Goal: Information Seeking & Learning: Learn about a topic

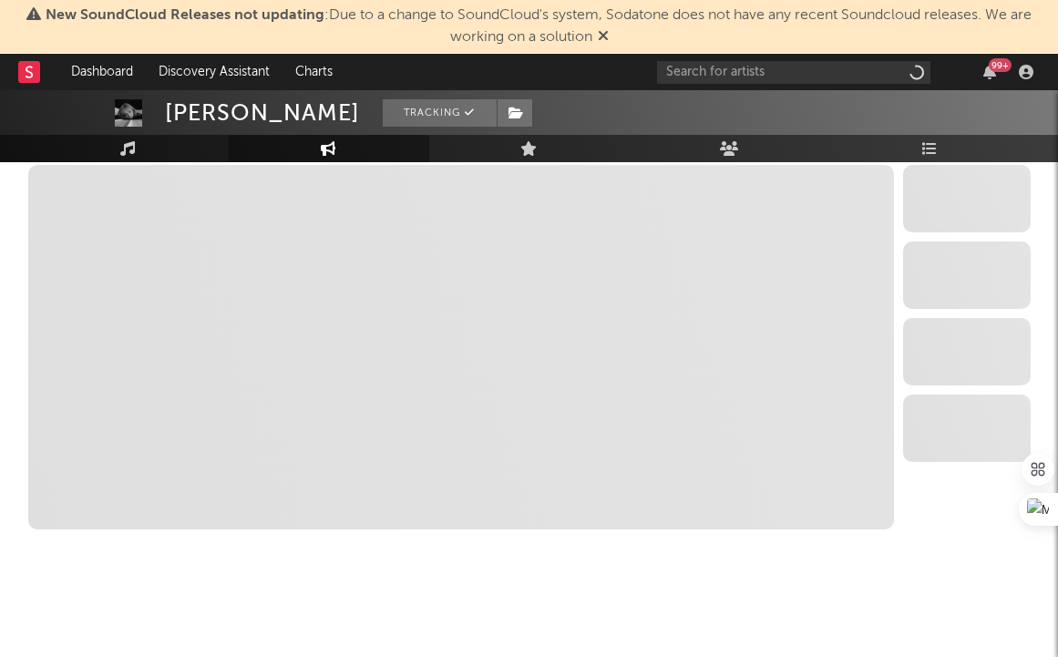
scroll to position [2084, 0]
select select "6m"
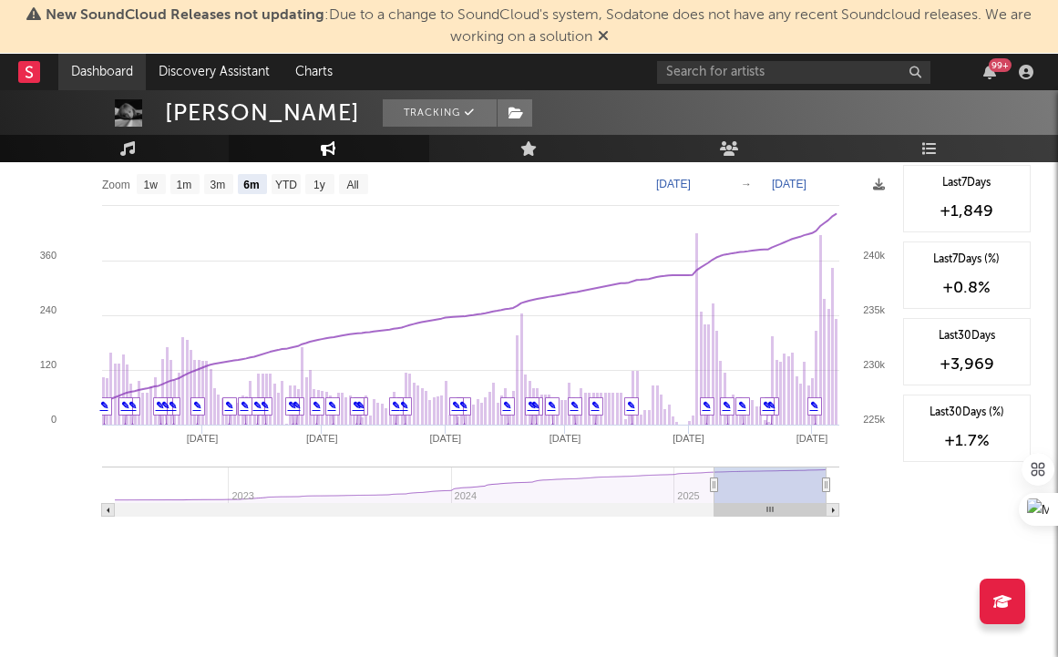
click at [125, 63] on link "Dashboard" at bounding box center [101, 72] width 87 height 36
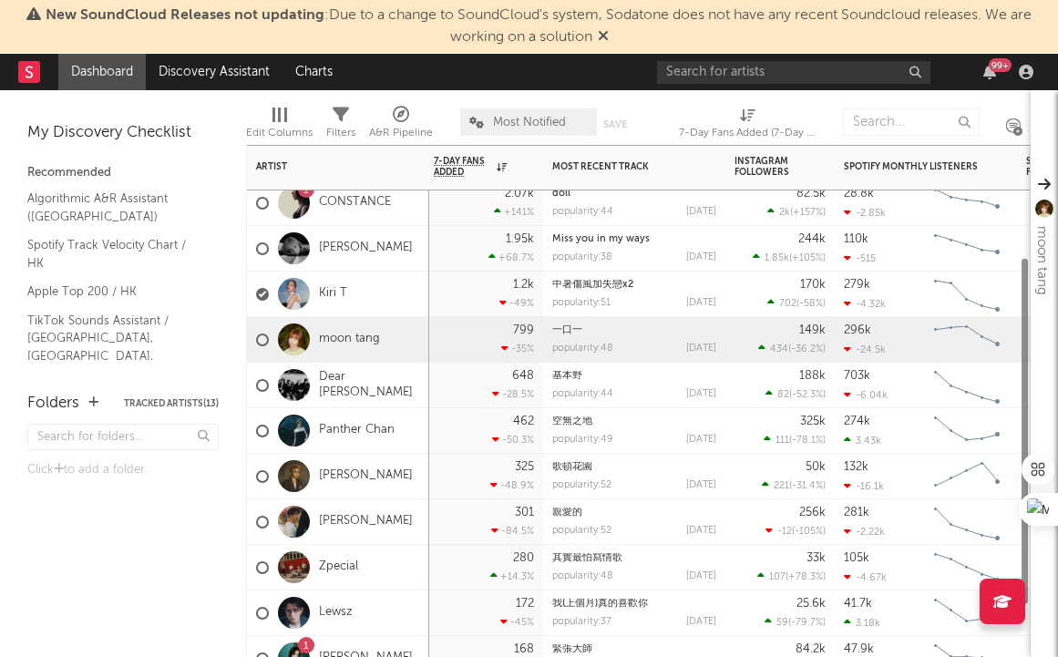
drag, startPoint x: 354, startPoint y: 336, endPoint x: 368, endPoint y: 331, distance: 15.6
click at [368, 331] on div "moon tang" at bounding box center [318, 340] width 124 height 53
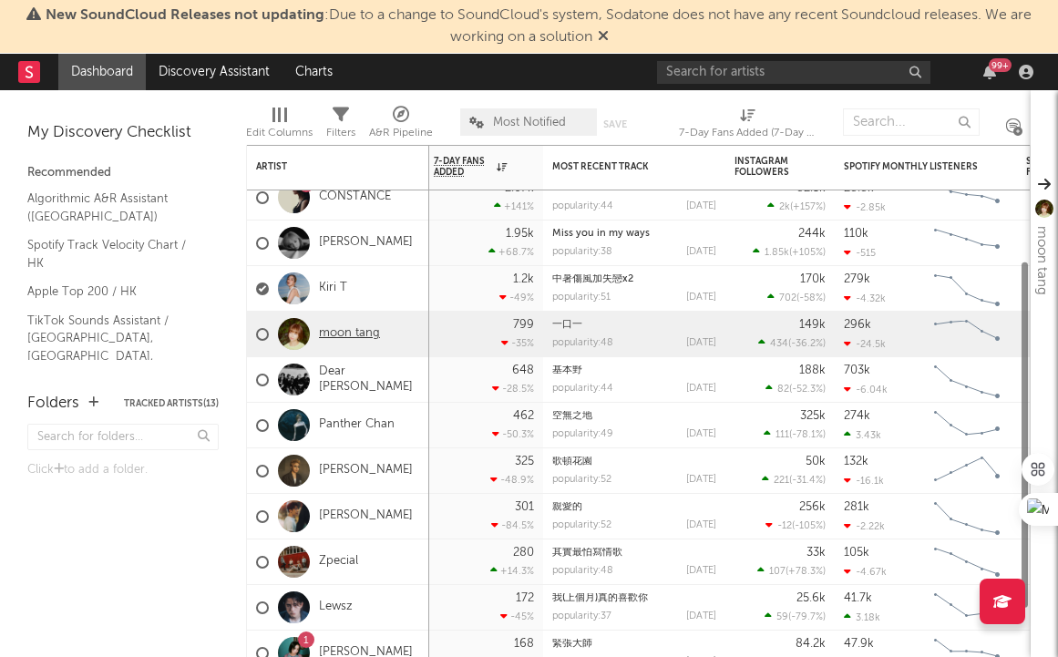
click at [363, 340] on link "moon tang" at bounding box center [349, 333] width 61 height 15
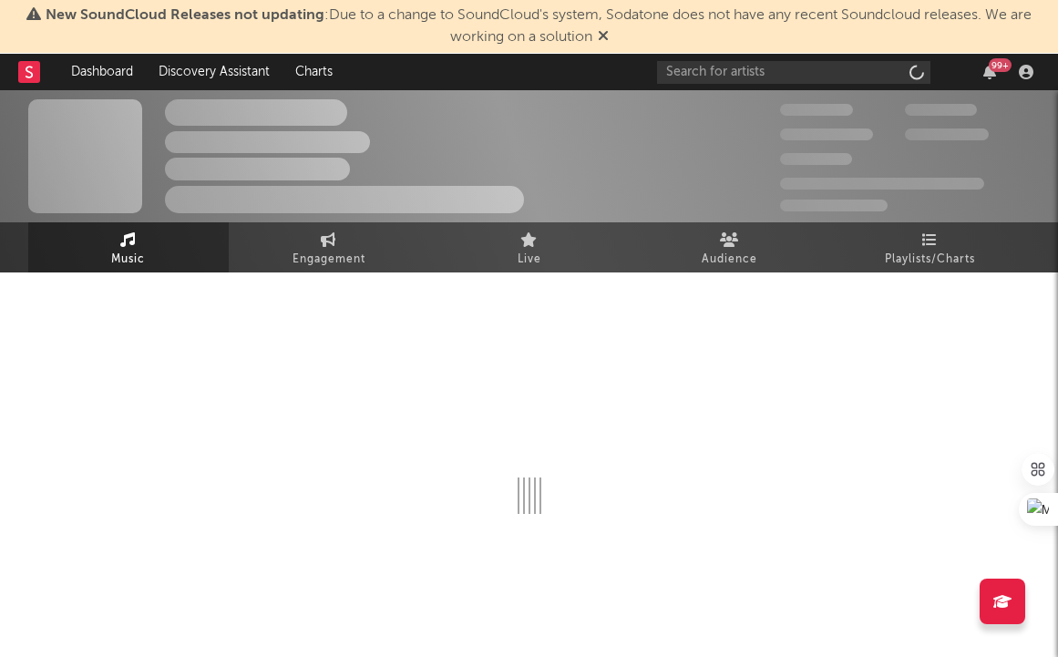
scroll to position [3, 0]
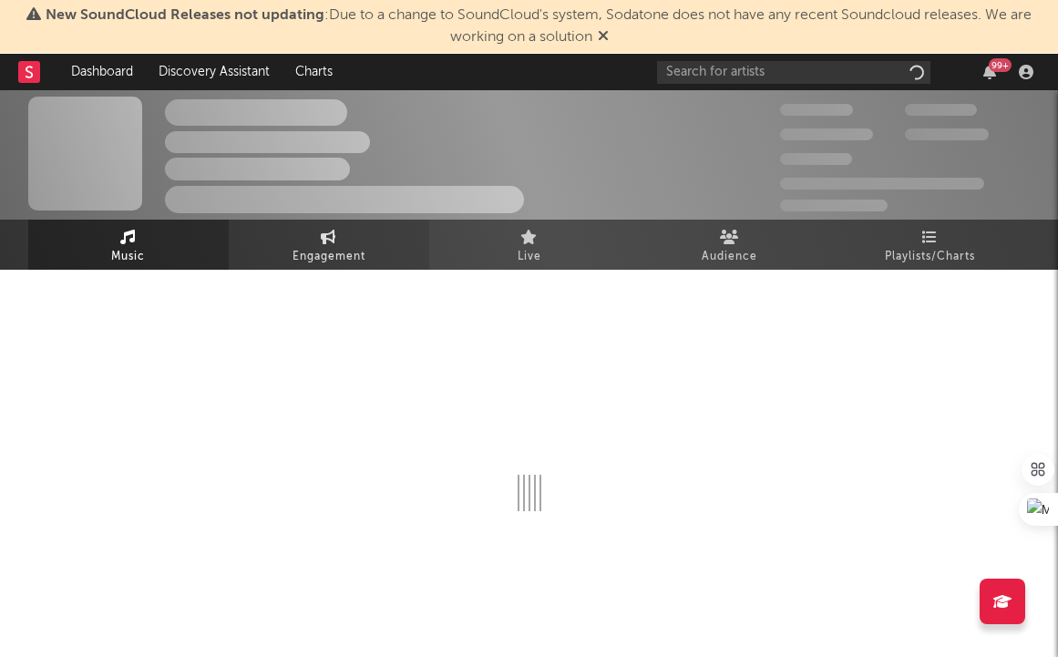
click at [376, 237] on link "Engagement" at bounding box center [329, 245] width 201 height 50
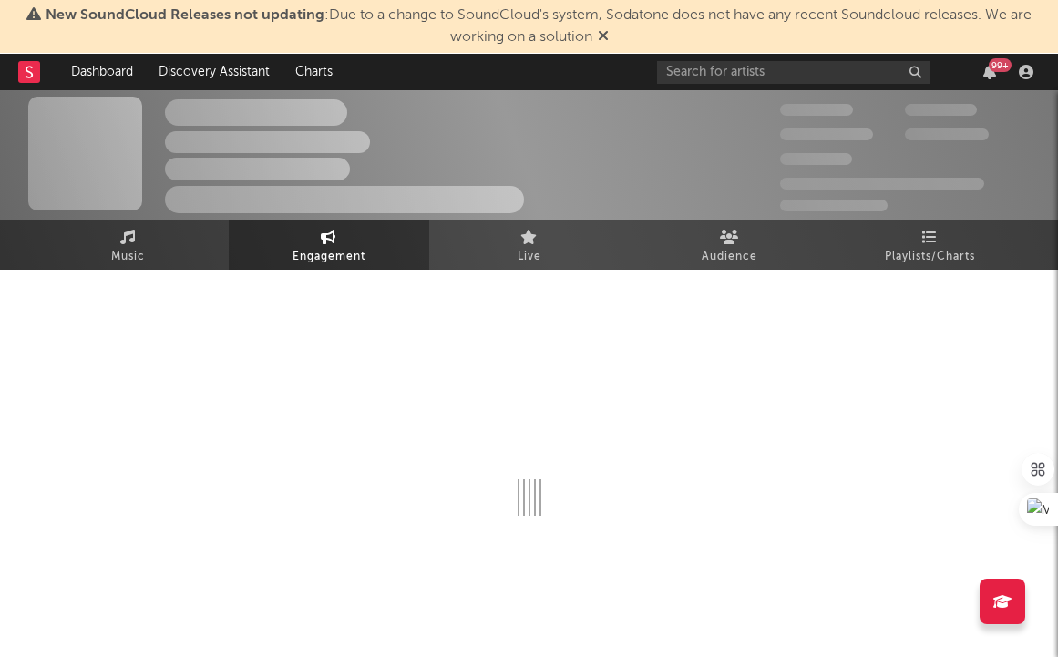
select select "1m"
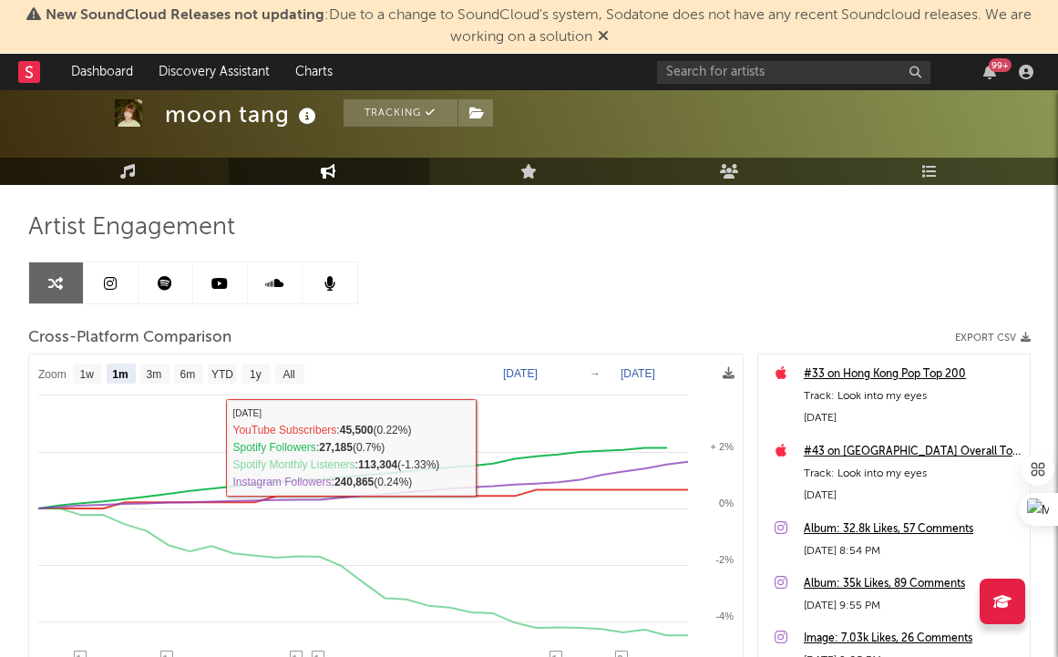
click at [101, 282] on link at bounding box center [111, 282] width 55 height 41
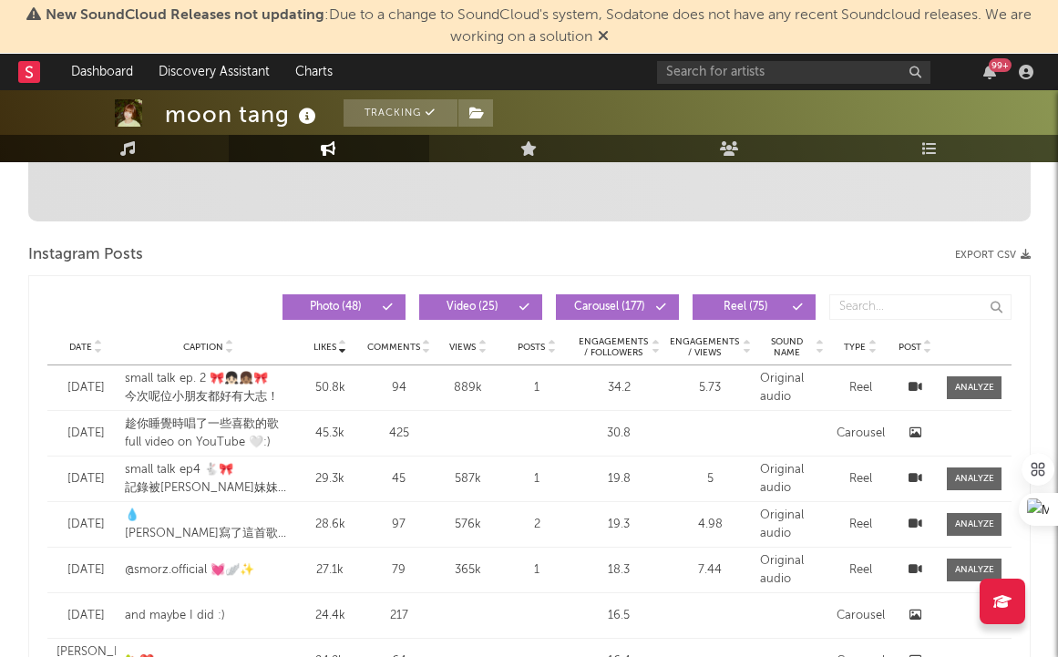
select select "6m"
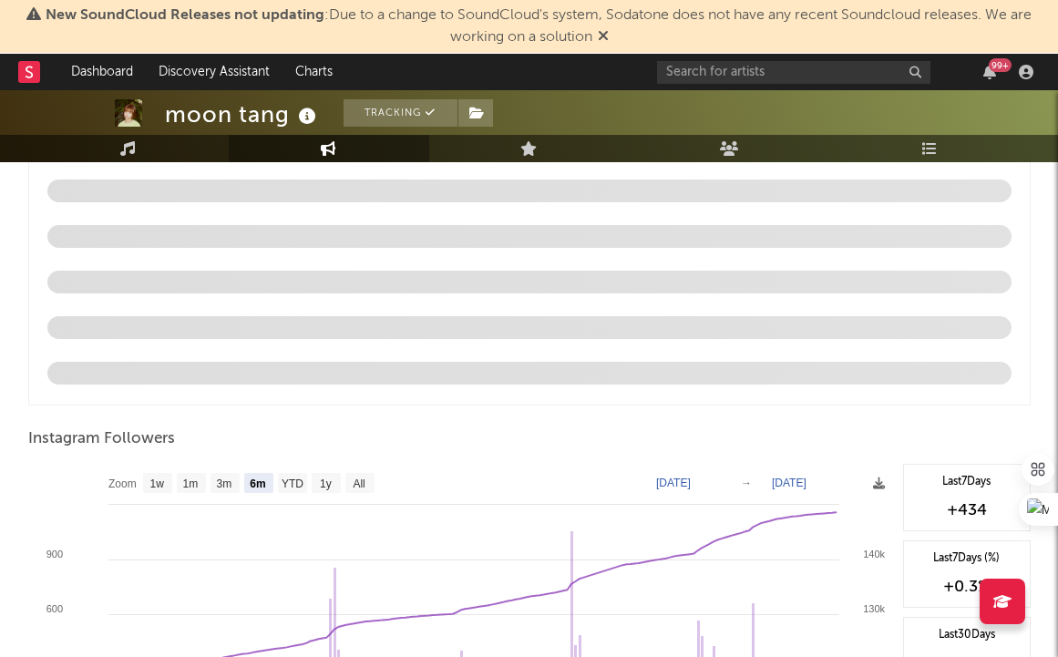
scroll to position [1833, 0]
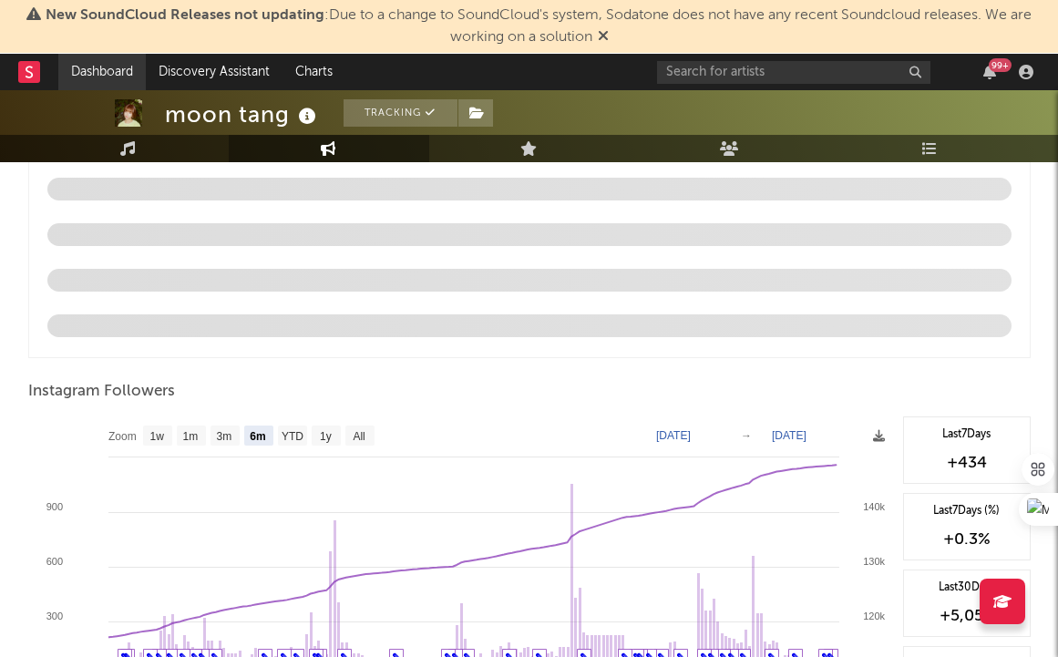
click at [127, 67] on link "Dashboard" at bounding box center [101, 72] width 87 height 36
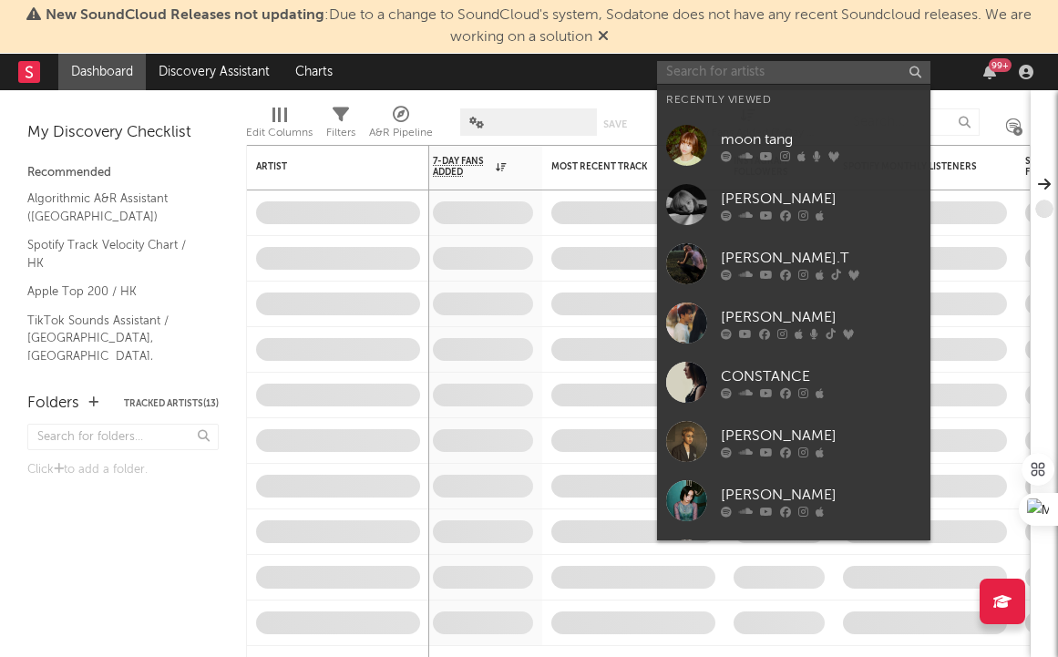
click at [805, 72] on input "text" at bounding box center [793, 72] width 273 height 23
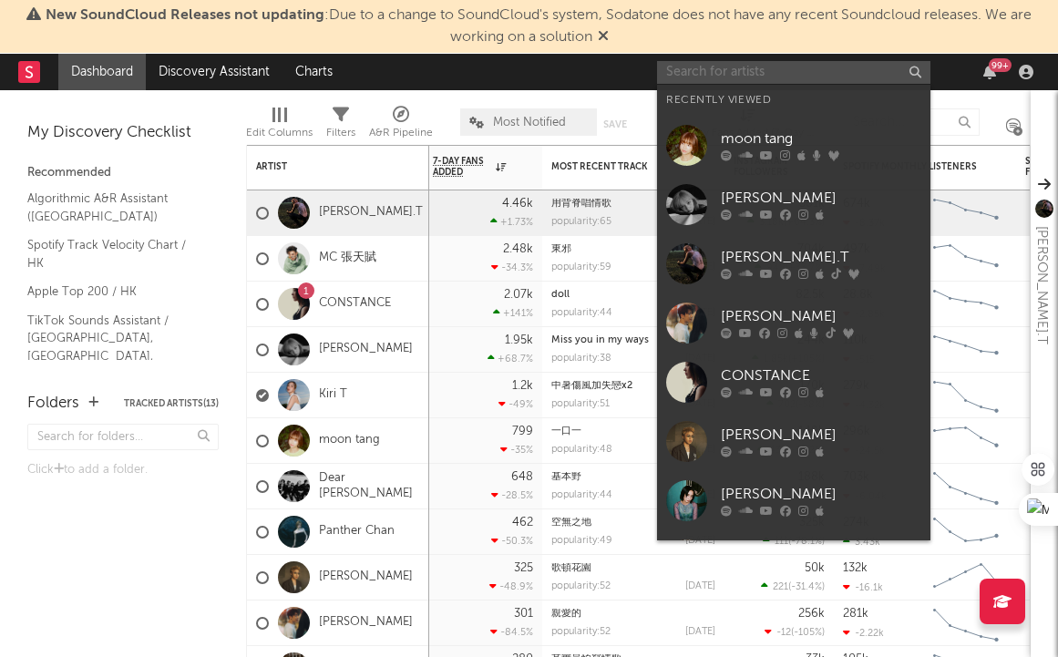
type input "i"
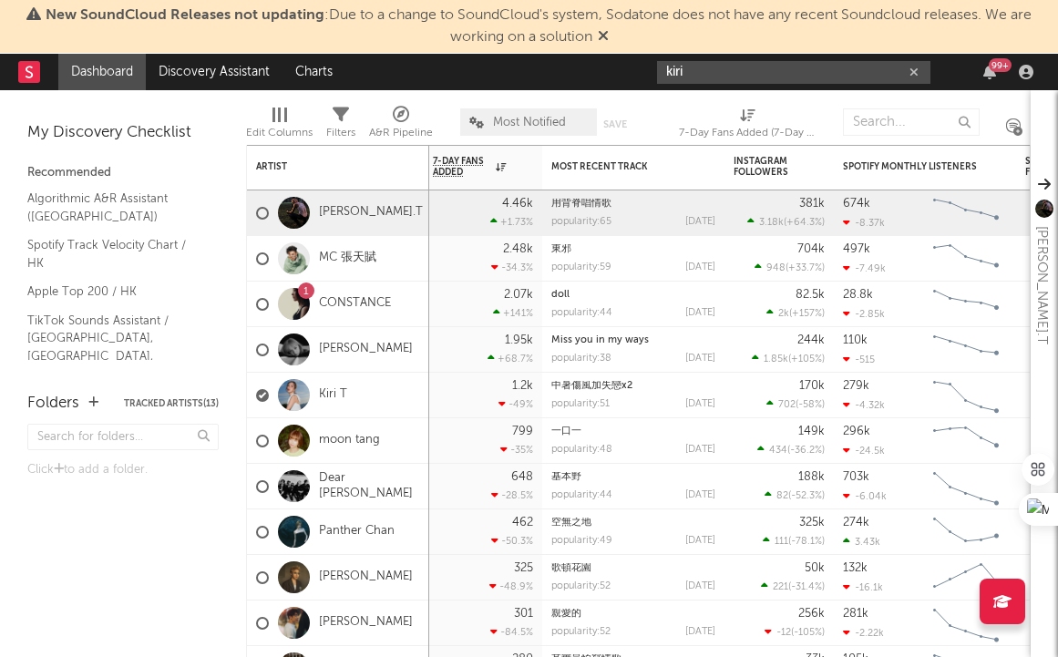
click at [751, 74] on input "kiri" at bounding box center [793, 72] width 273 height 23
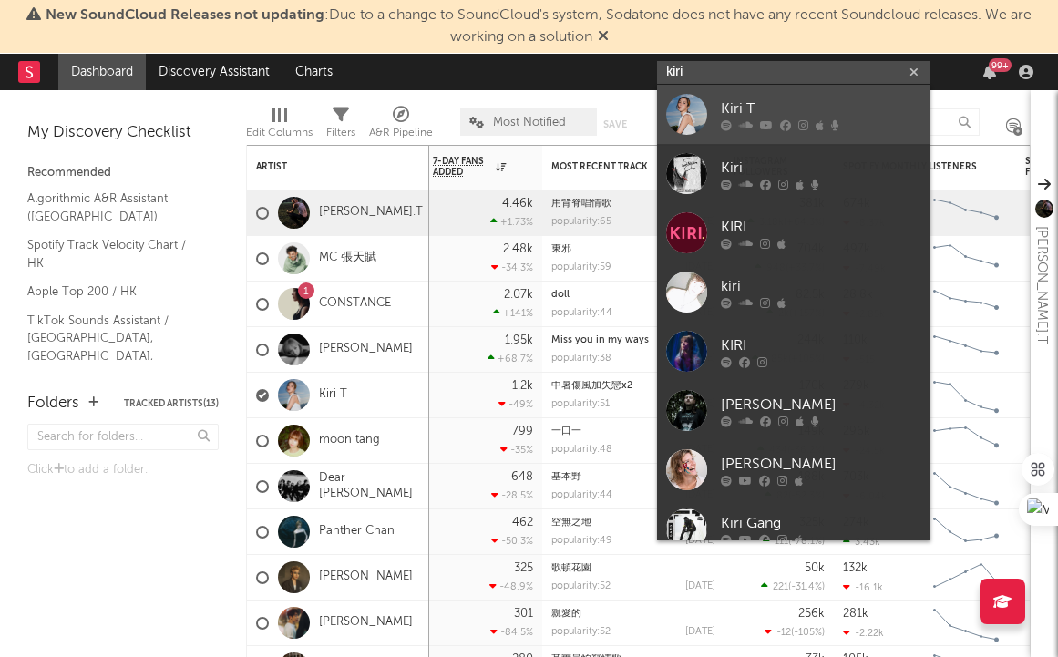
type input "kiri"
click at [750, 116] on div "Kiri T" at bounding box center [821, 109] width 201 height 22
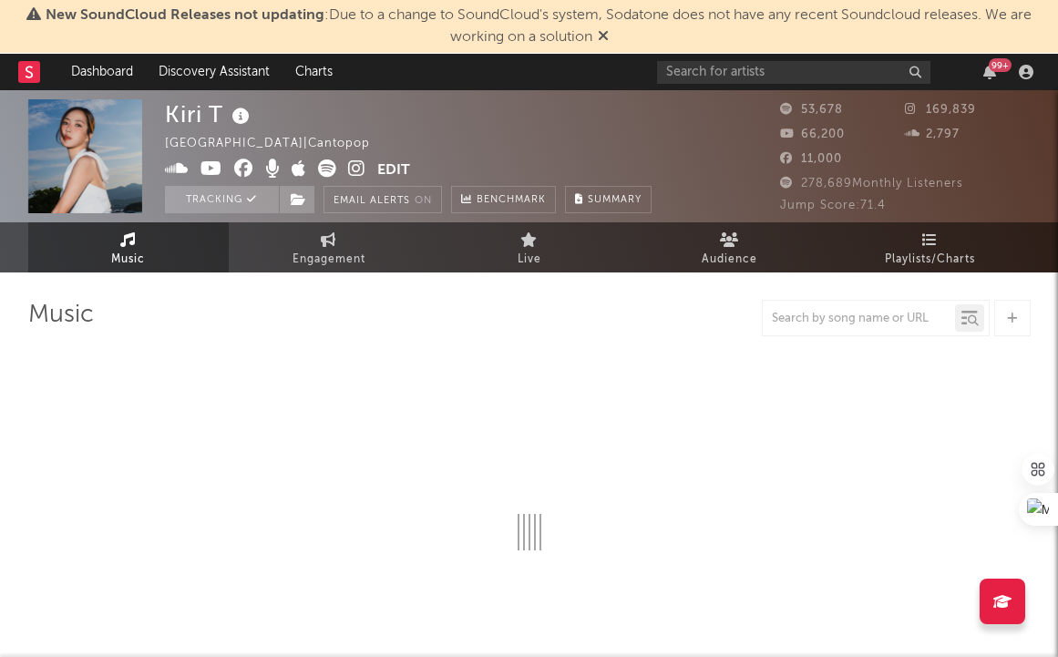
select select "6m"
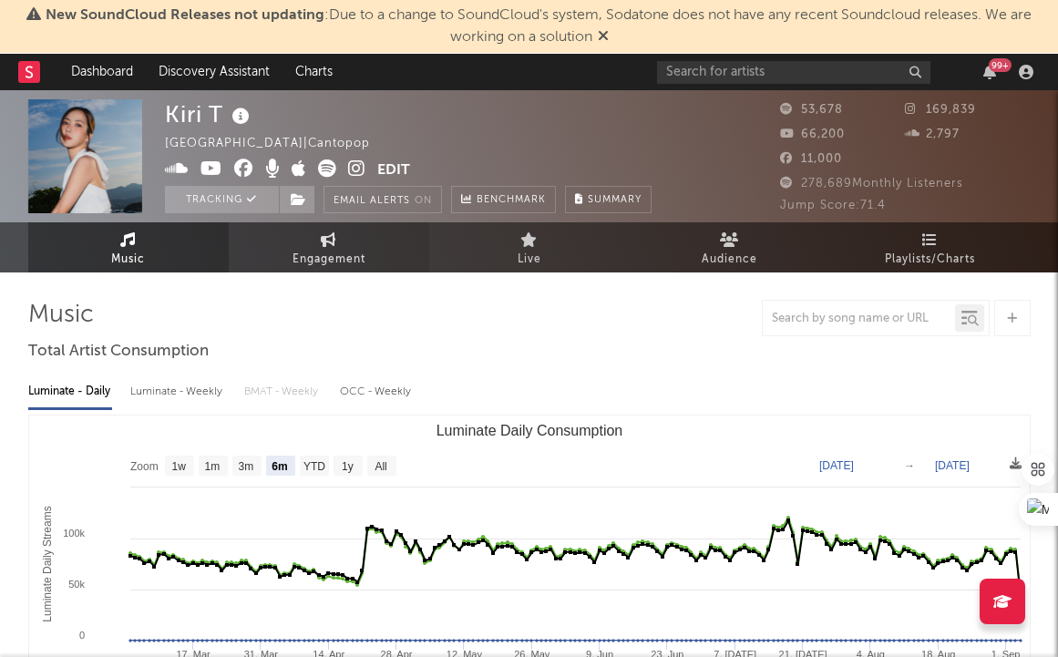
click at [323, 268] on span "Engagement" at bounding box center [329, 260] width 73 height 22
select select "1w"
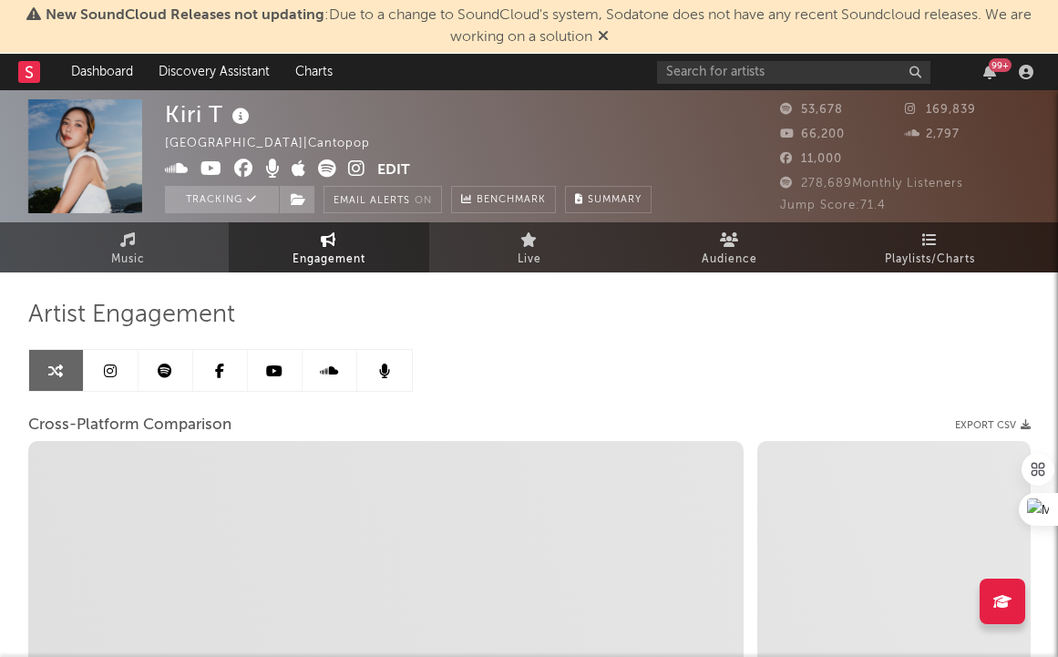
click at [114, 378] on link at bounding box center [111, 370] width 55 height 41
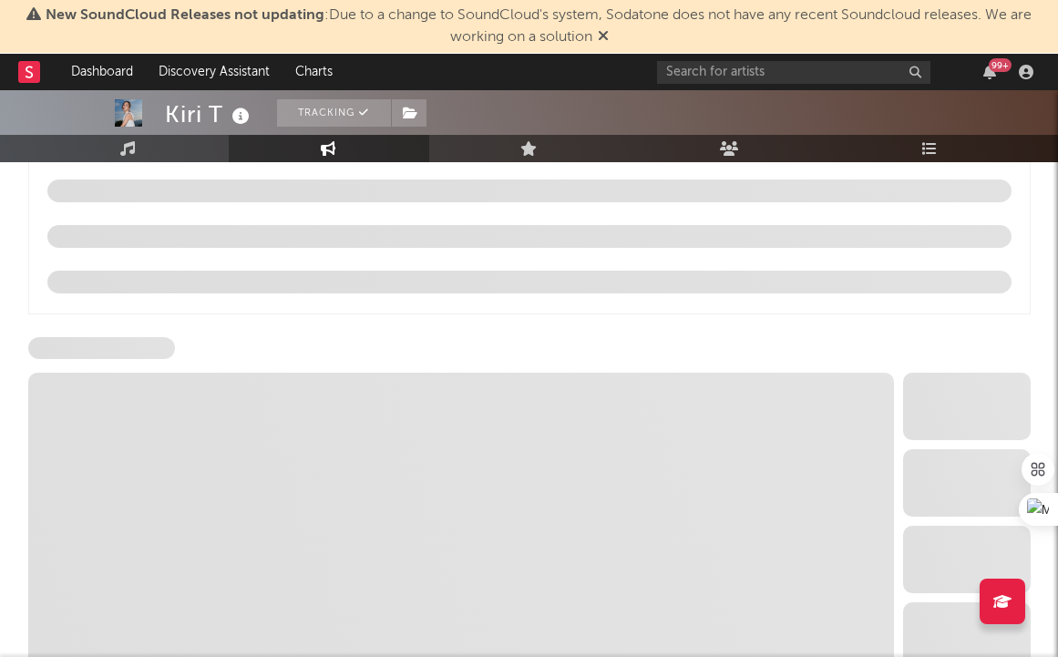
scroll to position [2084, 0]
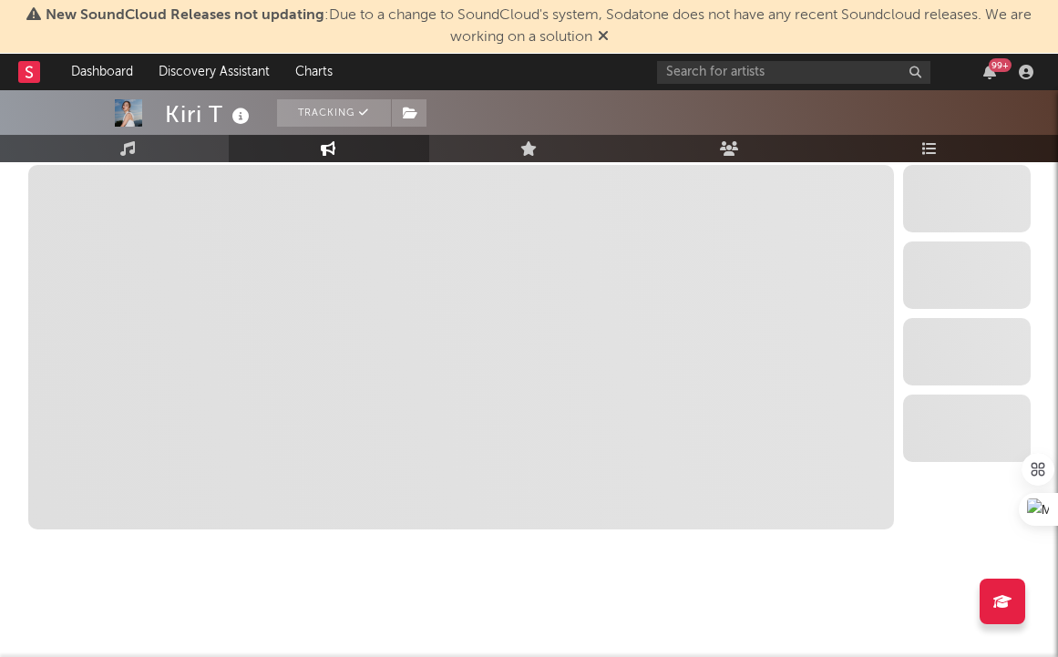
select select "6m"
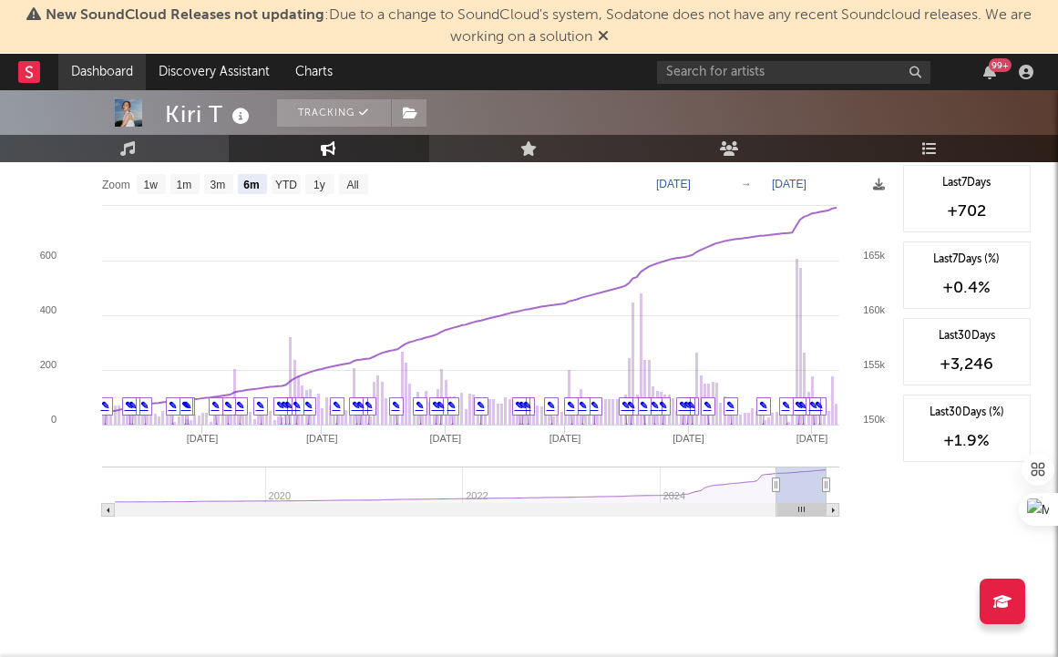
click at [60, 73] on link "Dashboard" at bounding box center [101, 72] width 87 height 36
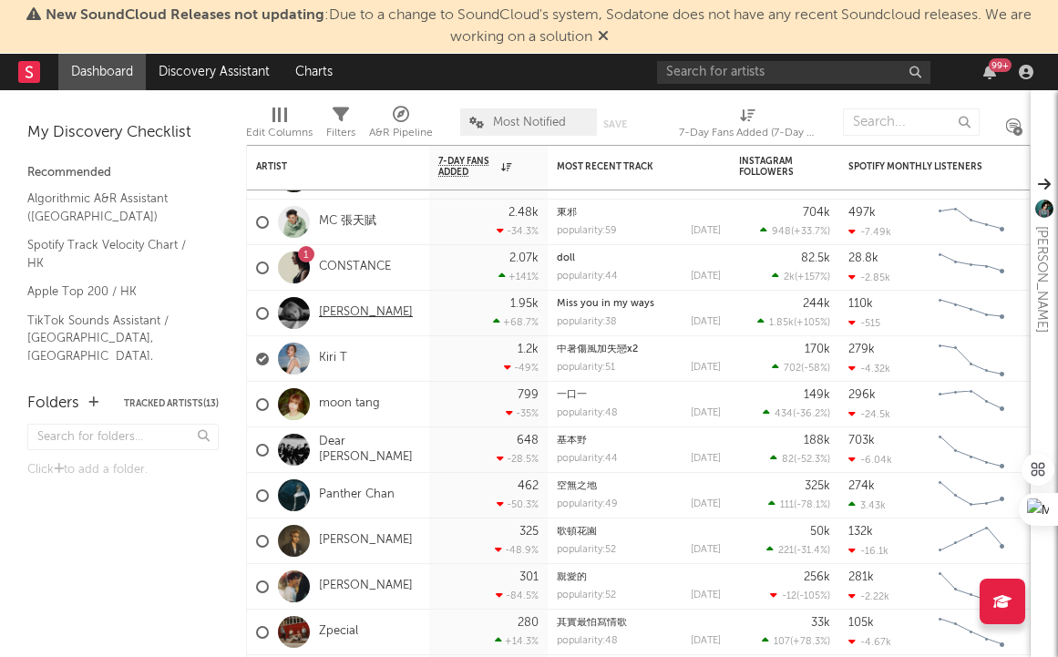
click at [342, 306] on link "[PERSON_NAME]" at bounding box center [366, 312] width 94 height 15
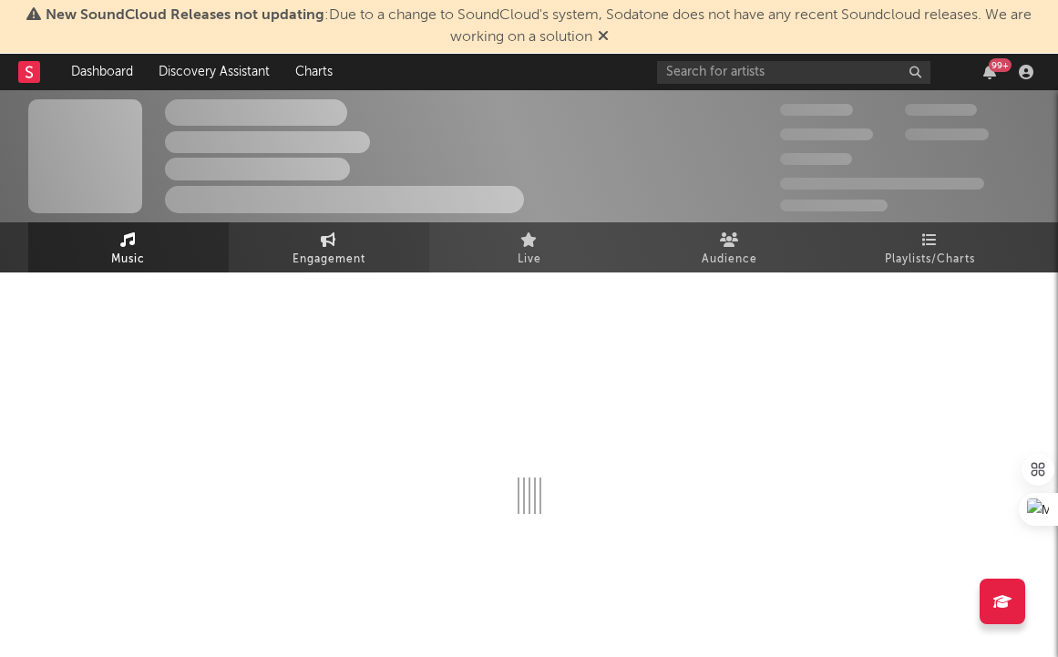
click at [336, 249] on span "Engagement" at bounding box center [329, 260] width 73 height 22
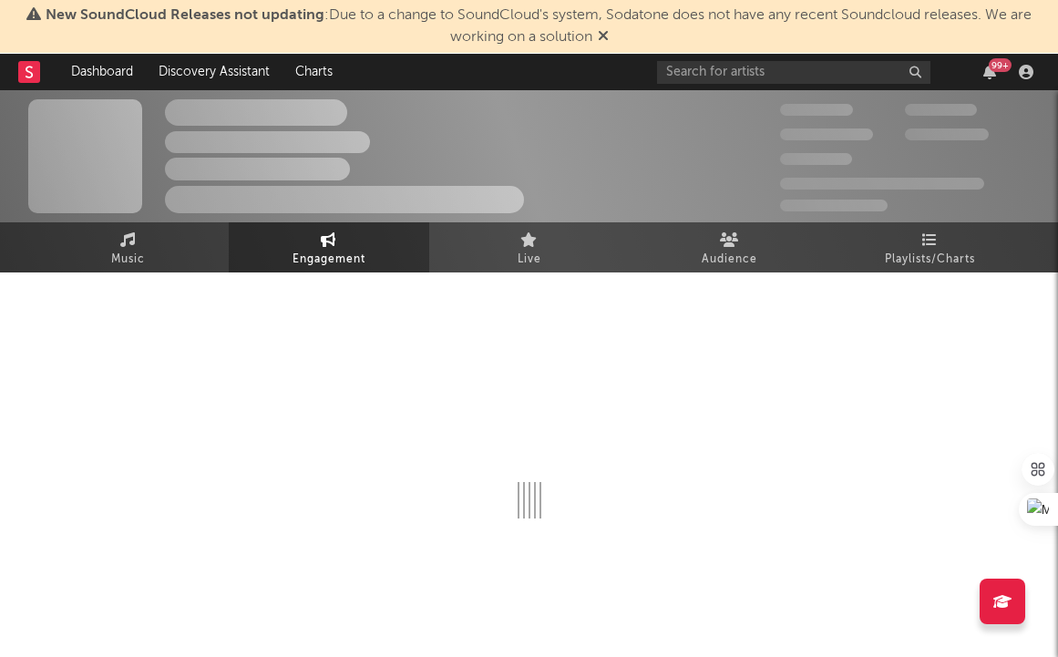
select select "1w"
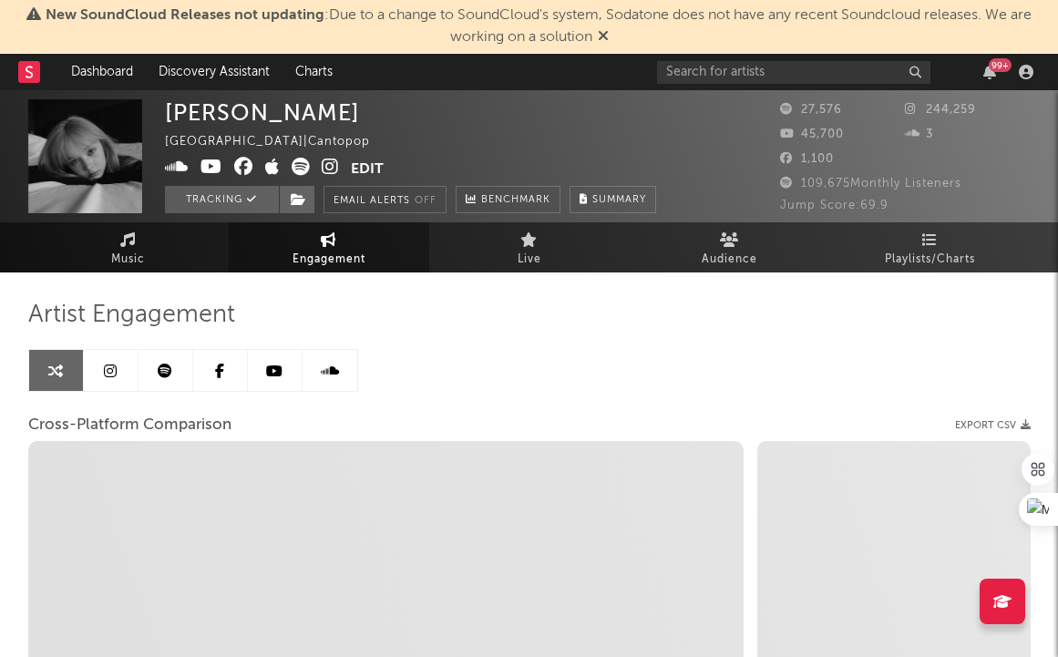
click at [114, 374] on icon at bounding box center [110, 371] width 13 height 15
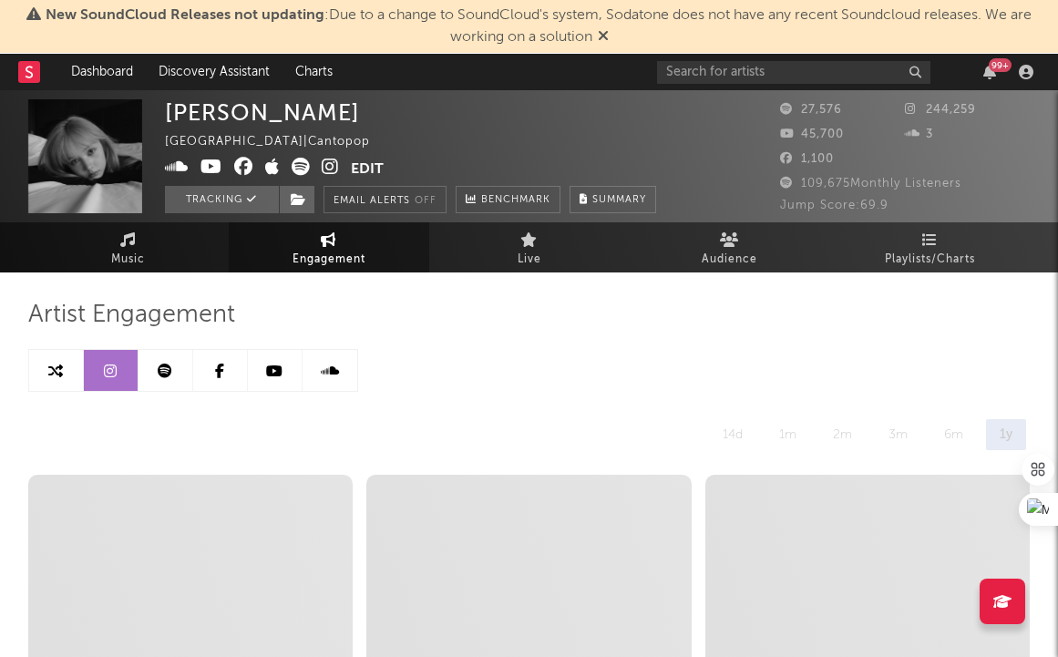
select select "6m"
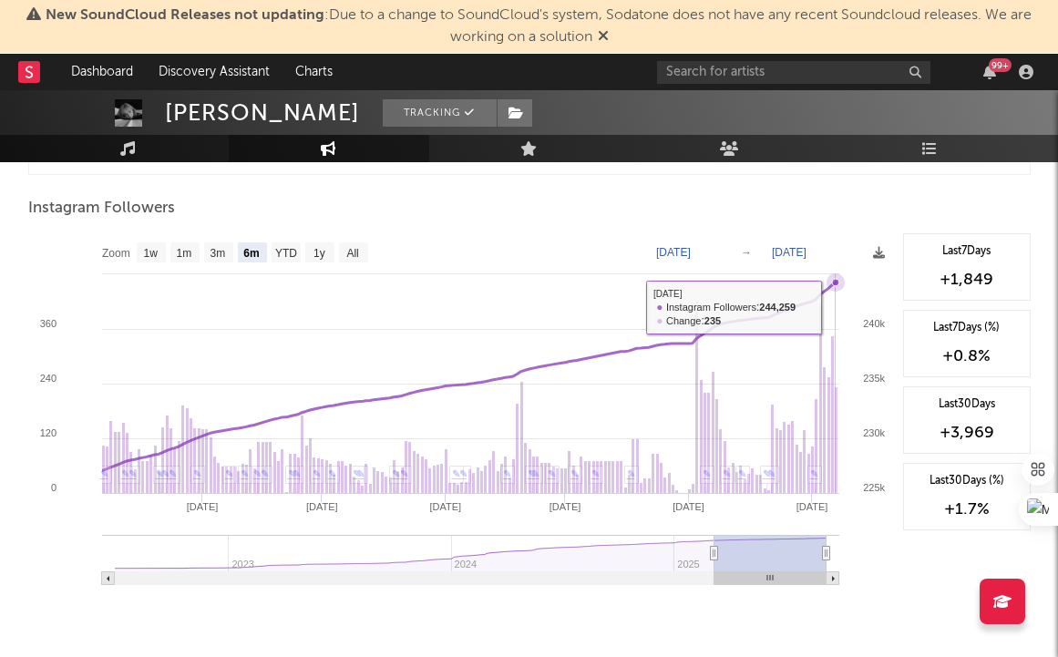
scroll to position [2788, 0]
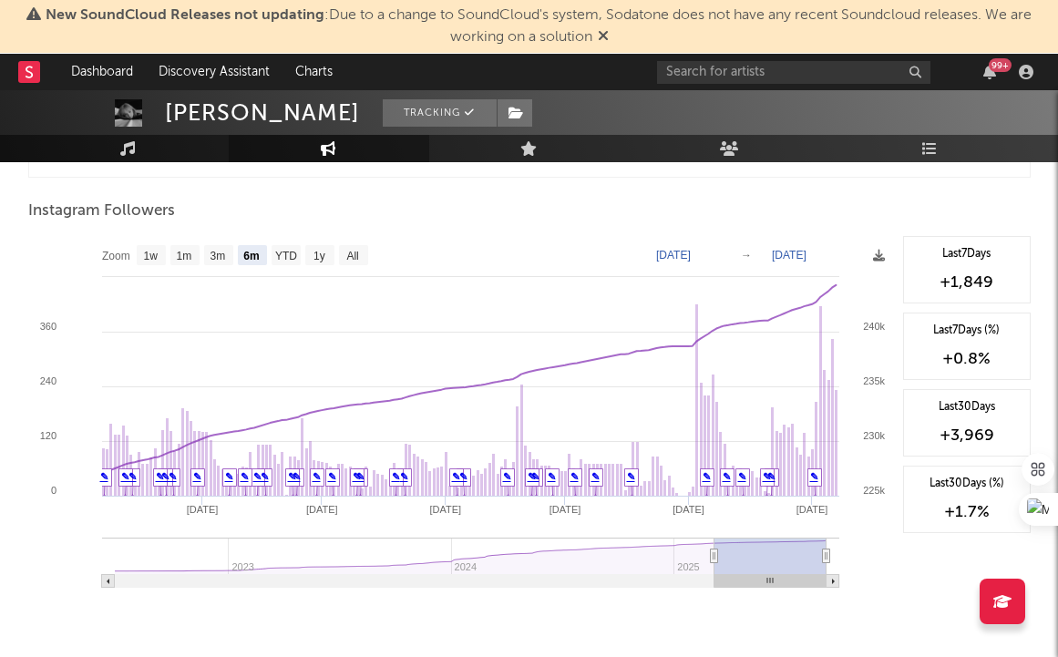
drag, startPoint x: 487, startPoint y: 229, endPoint x: 386, endPoint y: 508, distance: 296.4
click at [488, 229] on div at bounding box center [529, 231] width 1003 height 9
